Goal: Find specific page/section: Find specific page/section

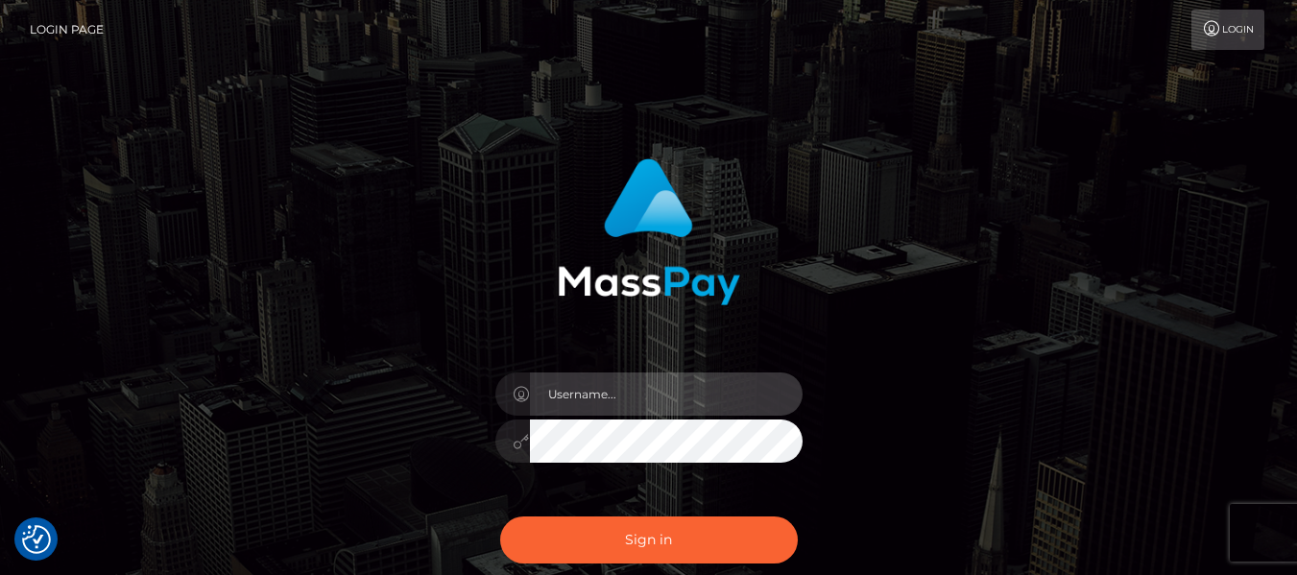
click at [603, 382] on input "text" at bounding box center [666, 393] width 273 height 43
type input "lacey.throne"
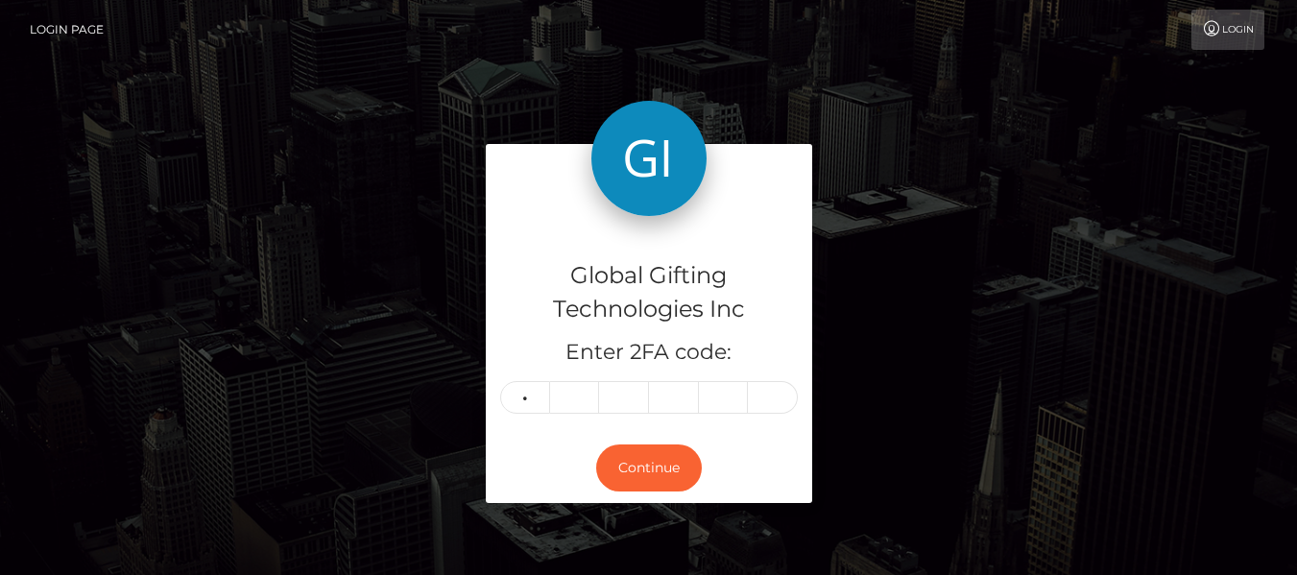
type input "8"
type input "3"
type input "6"
type input "8"
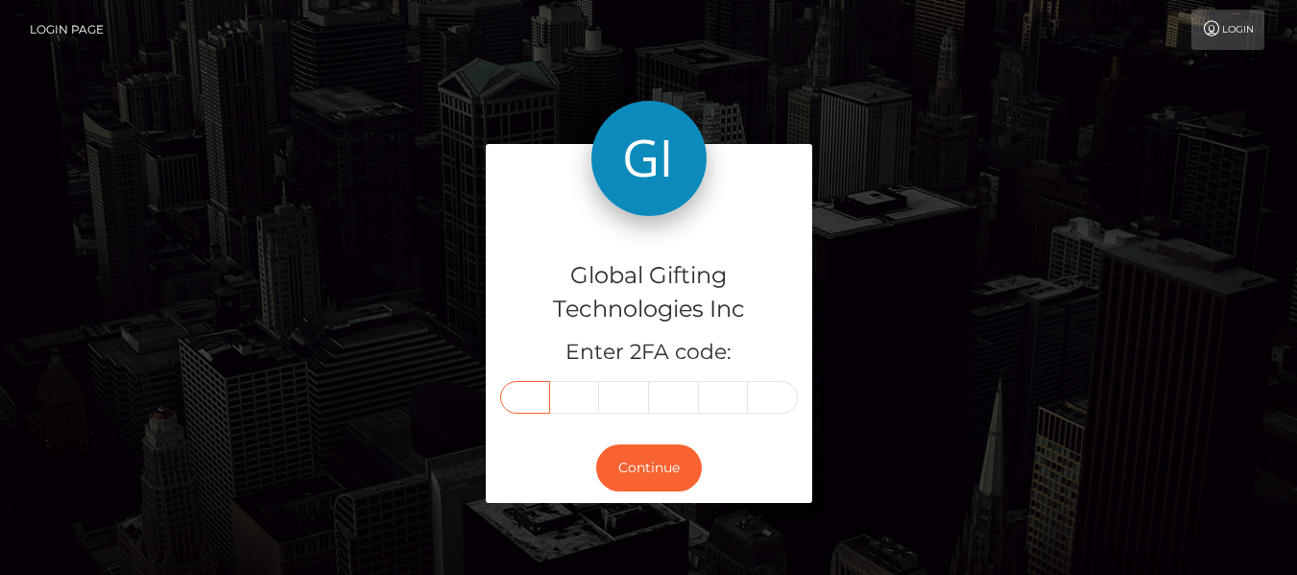
type input "8"
type input "0"
type input "3"
type input "6"
type input "8"
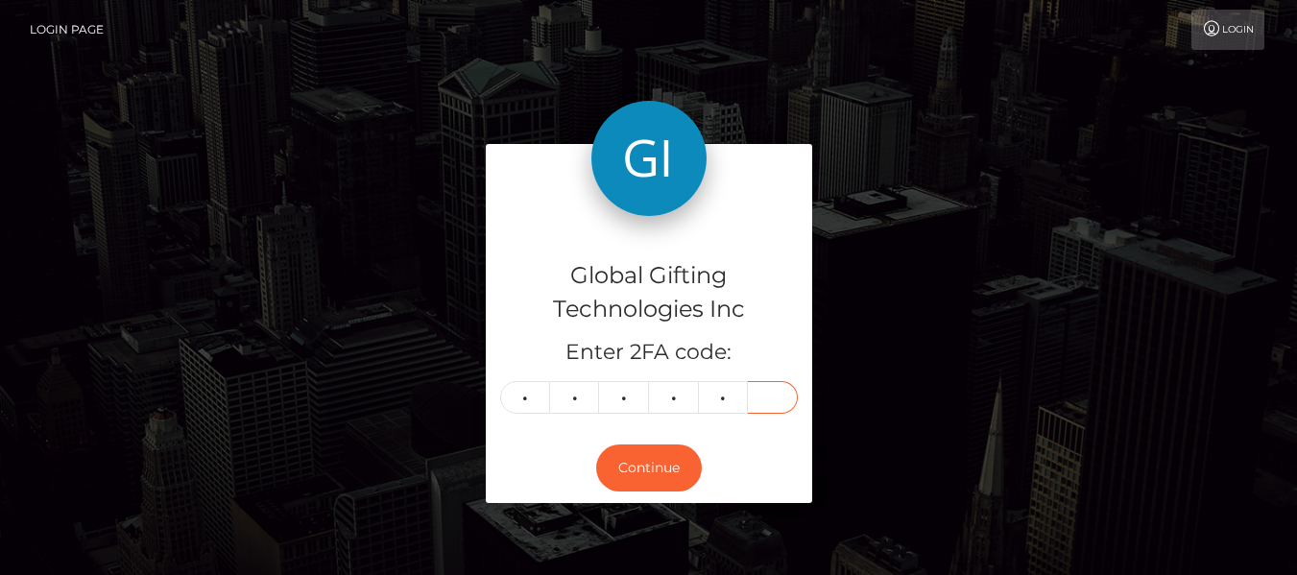
type input "8"
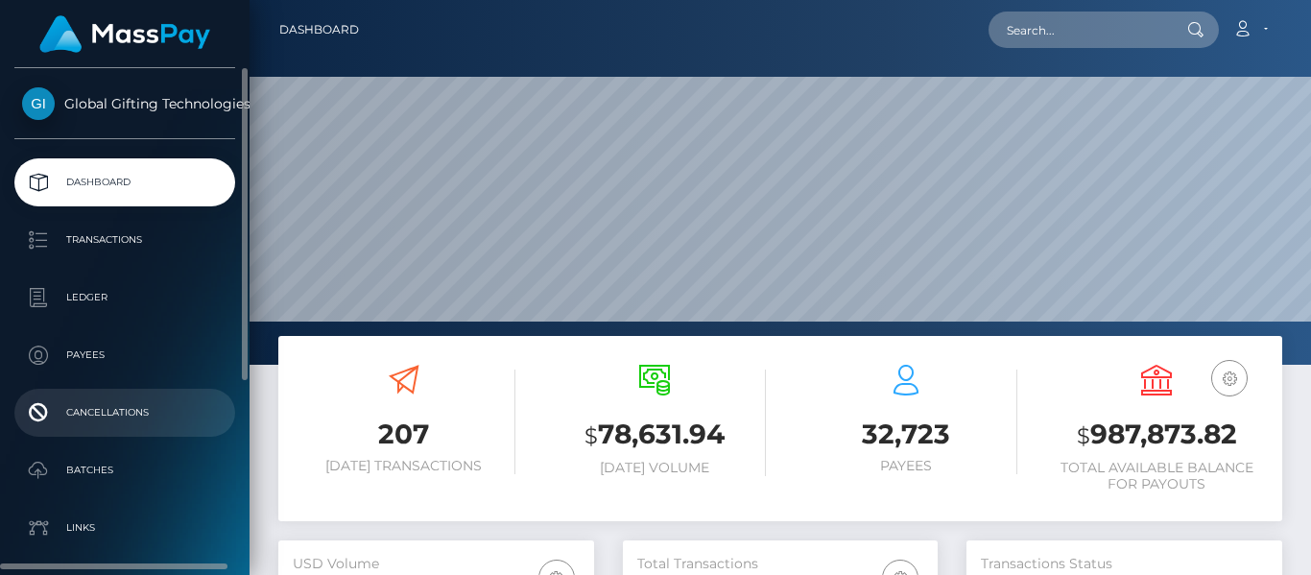
scroll to position [341, 315]
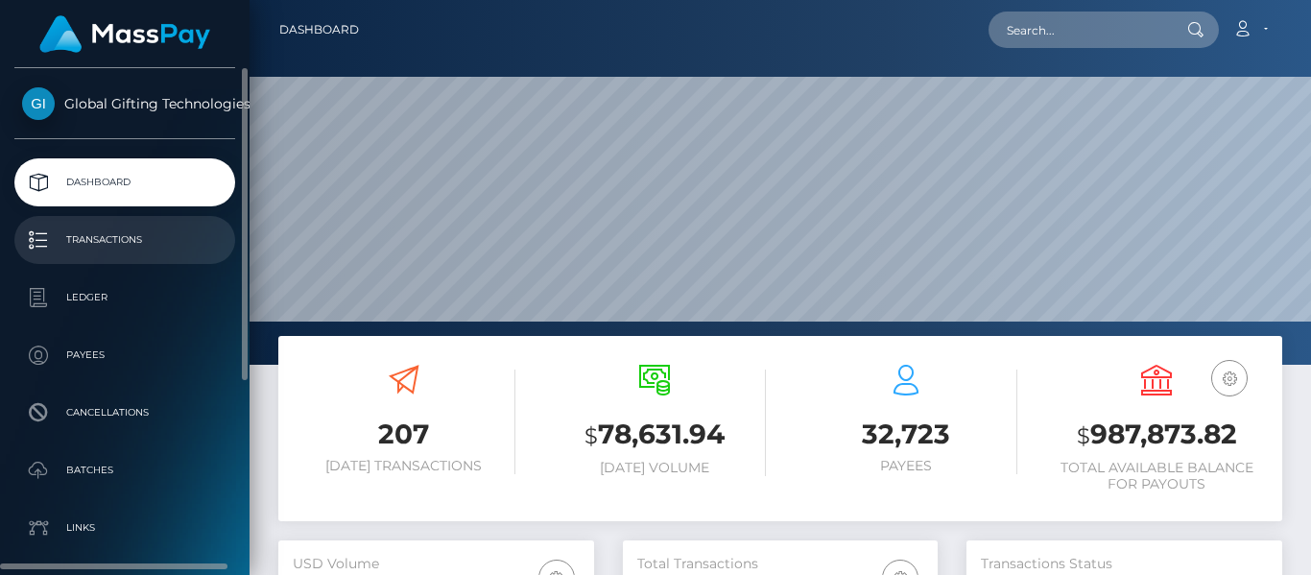
click at [89, 251] on p "Transactions" at bounding box center [124, 240] width 205 height 29
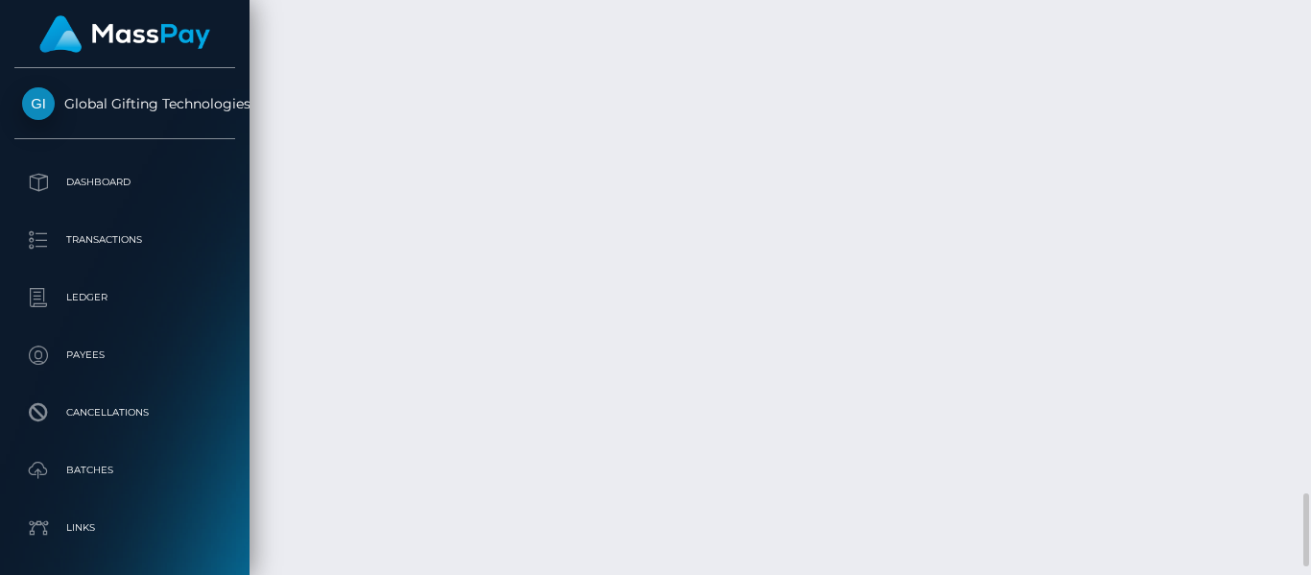
scroll to position [3874, 0]
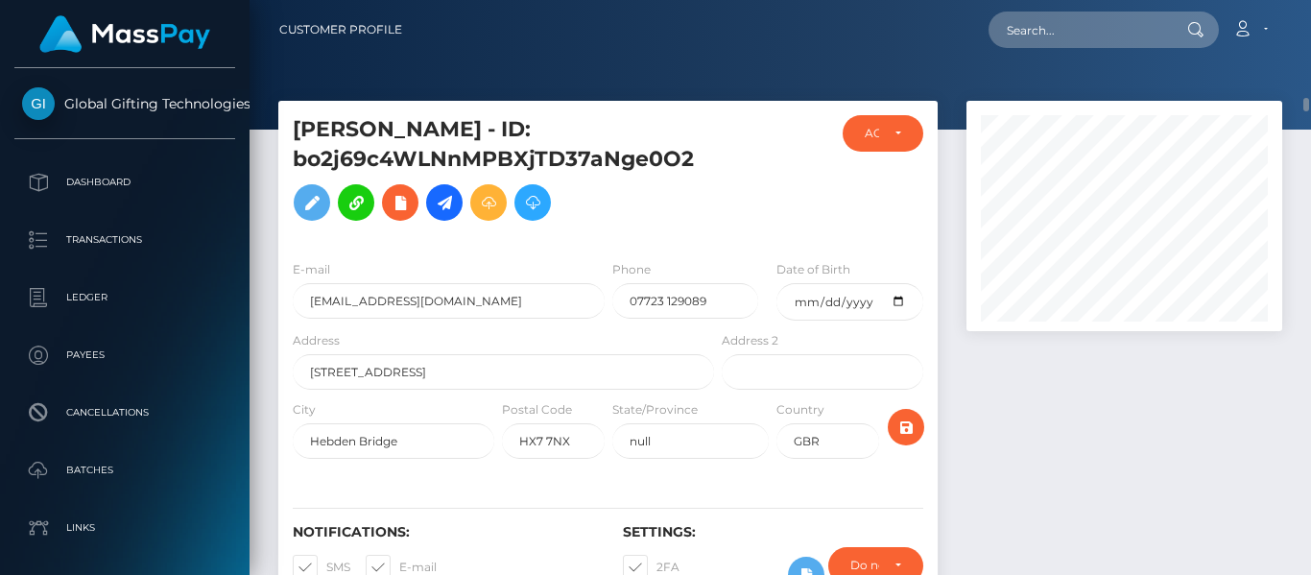
scroll to position [214, 0]
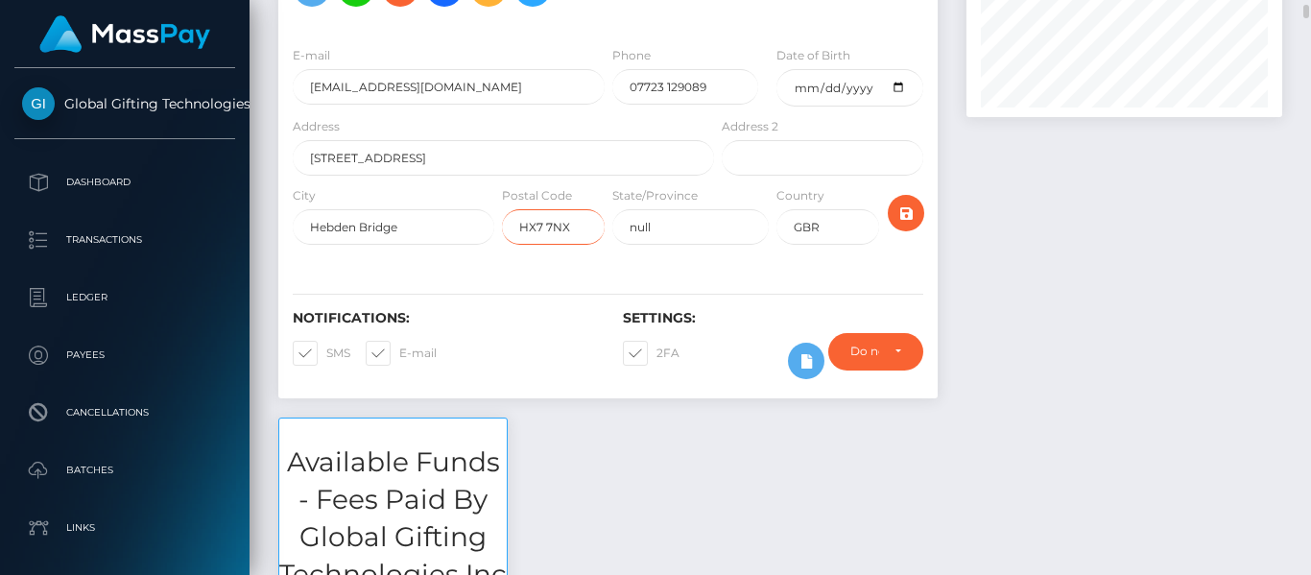
click at [530, 240] on input "HX7 7NX" at bounding box center [553, 227] width 103 height 36
click at [533, 297] on div "Notifications: SMS E-mail Settings: 2FA" at bounding box center [607, 331] width 659 height 135
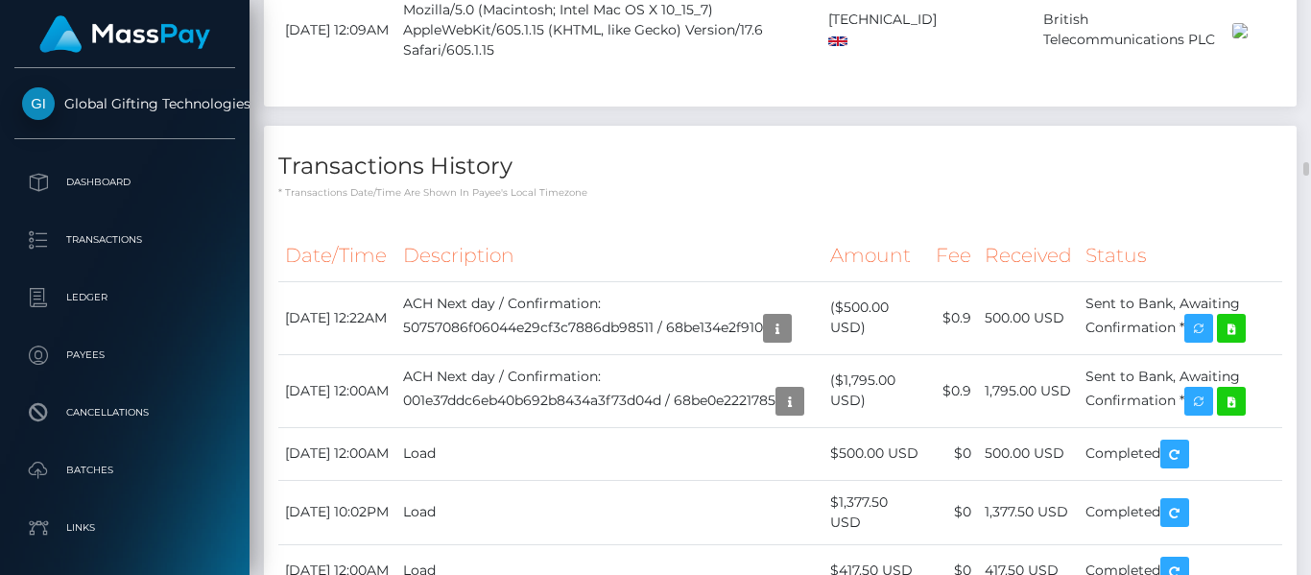
scroll to position [3245, 0]
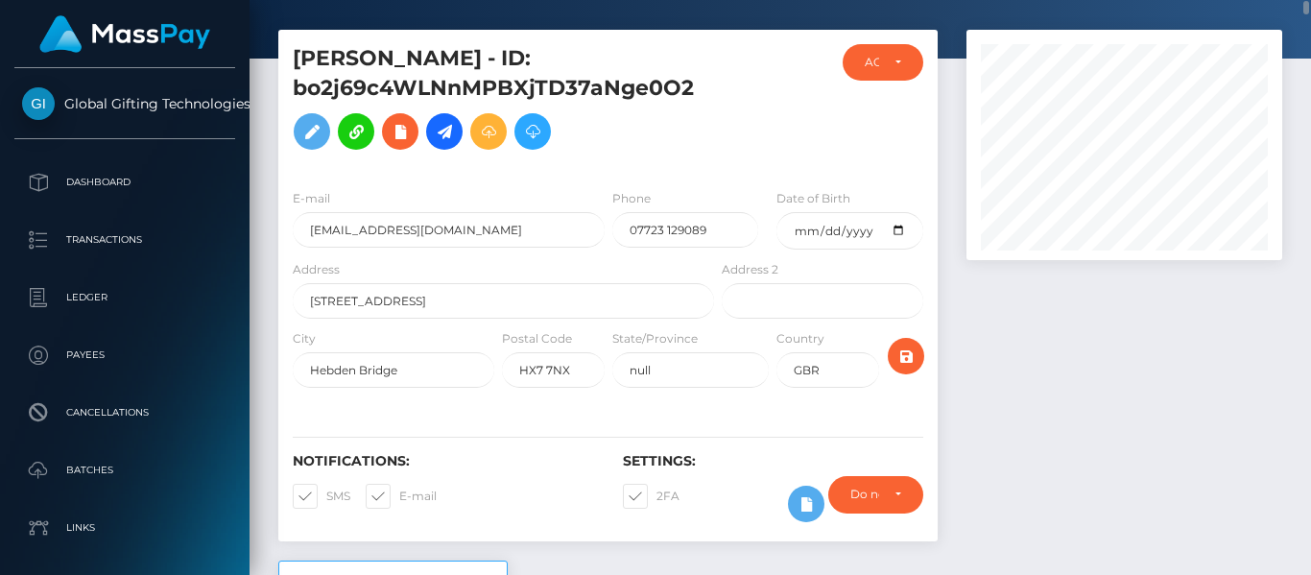
scroll to position [72, 0]
